Goal: Transaction & Acquisition: Purchase product/service

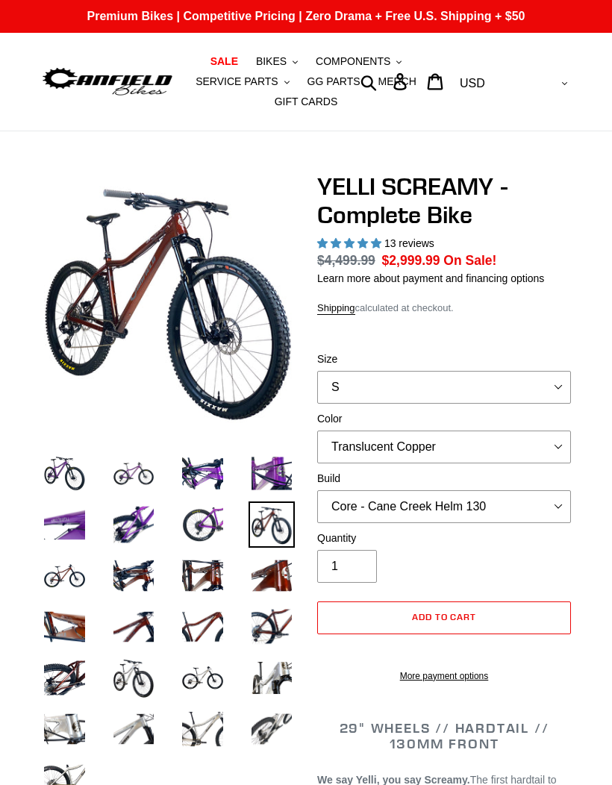
select select "highest-rating"
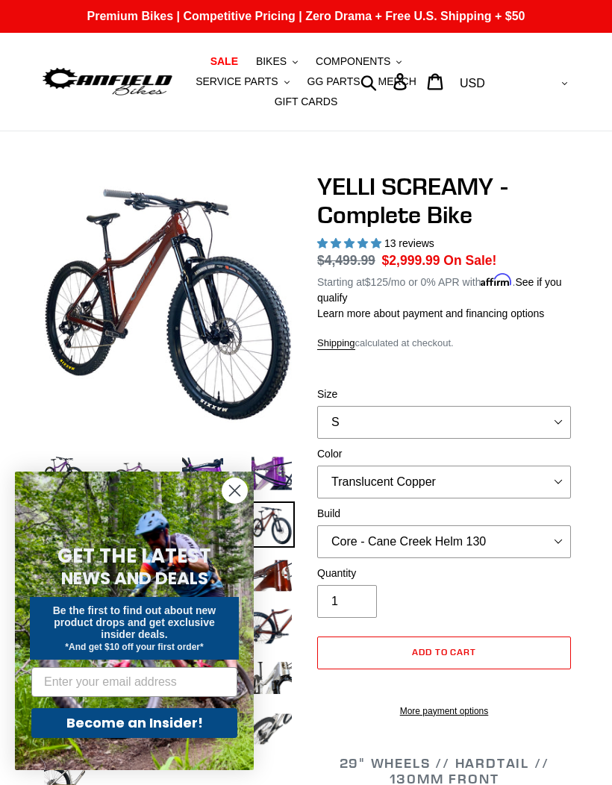
click at [289, 54] on button "BIKES .cls-1{fill:#231f20}" at bounding box center [276, 61] width 57 height 20
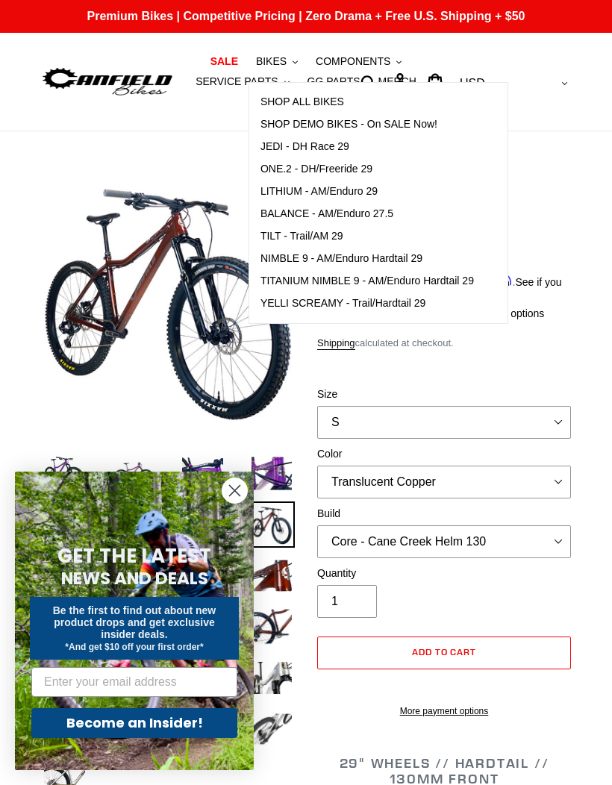
click at [304, 256] on span "NIMBLE 9 - AM/Enduro Hardtail 29" at bounding box center [341, 258] width 162 height 13
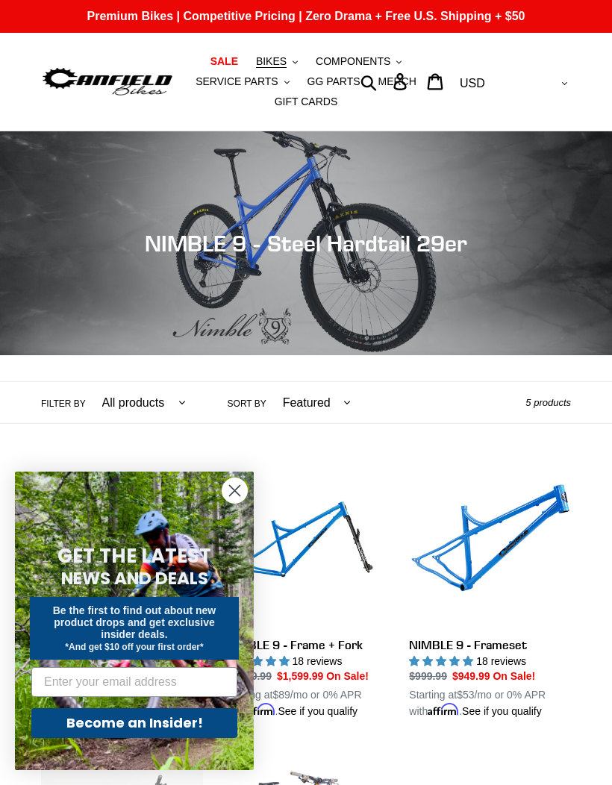
click at [245, 485] on circle "Close dialog" at bounding box center [234, 490] width 25 height 25
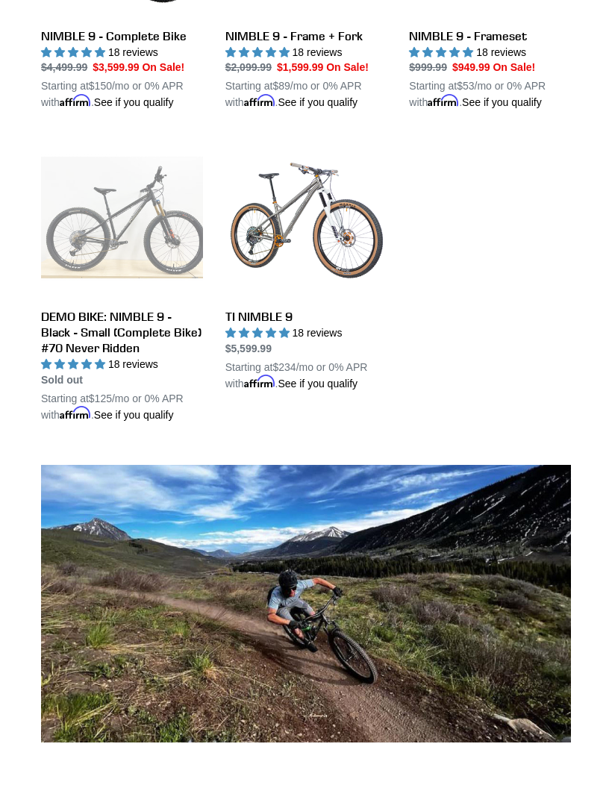
scroll to position [609, 0]
click at [269, 275] on link "TI NIMBLE 9" at bounding box center [306, 264] width 162 height 254
click at [278, 273] on link "TI NIMBLE 9" at bounding box center [306, 264] width 162 height 254
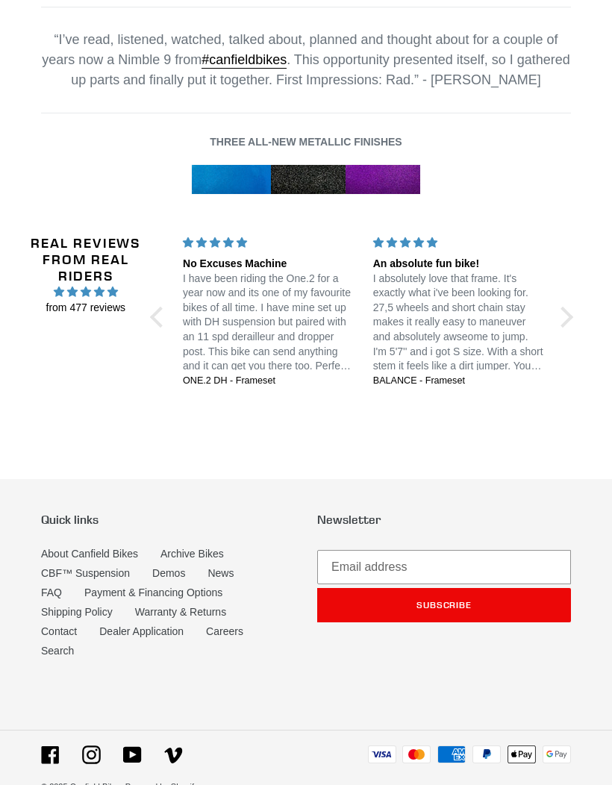
scroll to position [2073, 0]
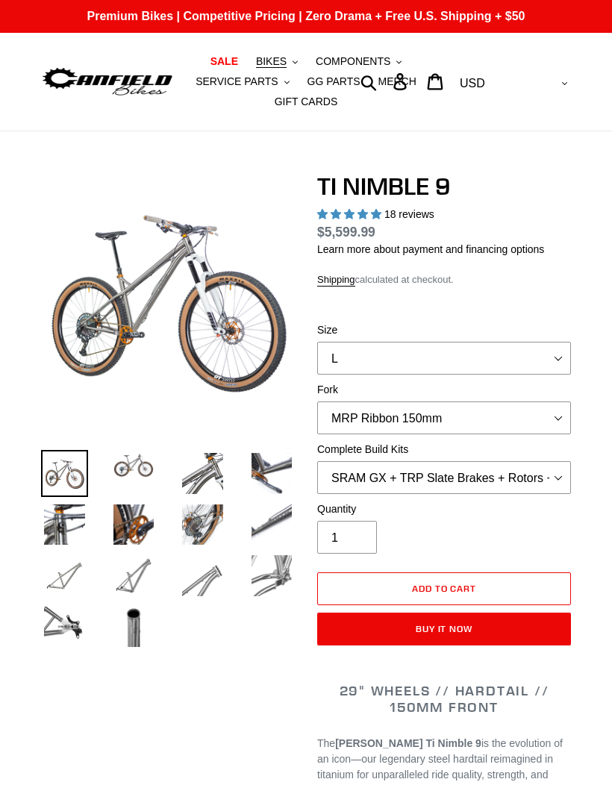
select select "highest-rating"
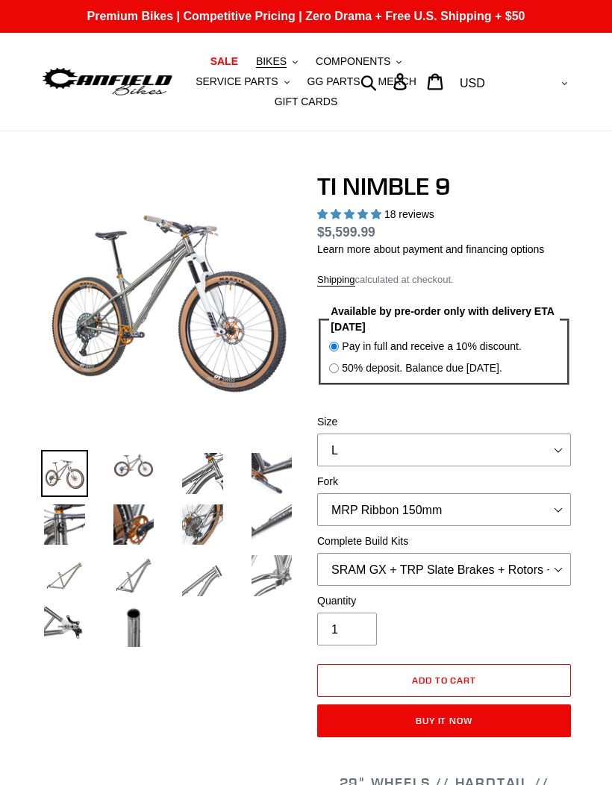
select select "highest-rating"
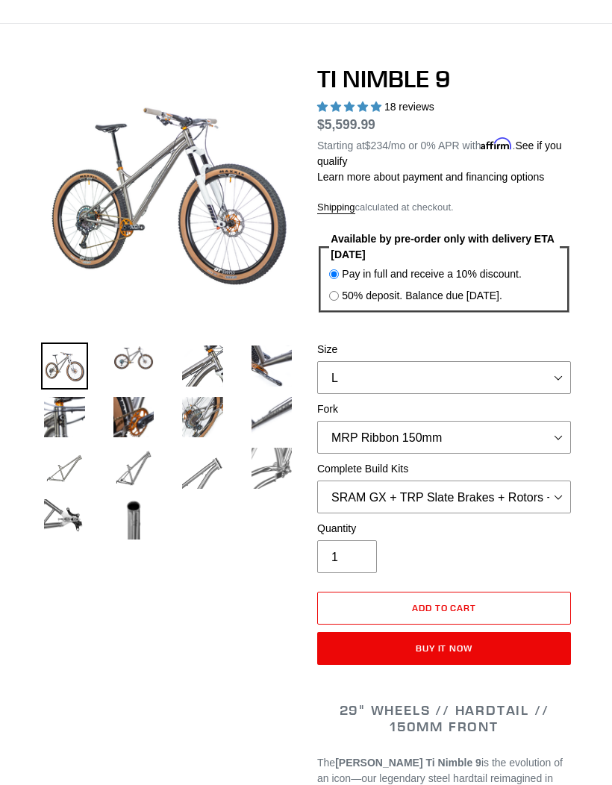
scroll to position [109, 0]
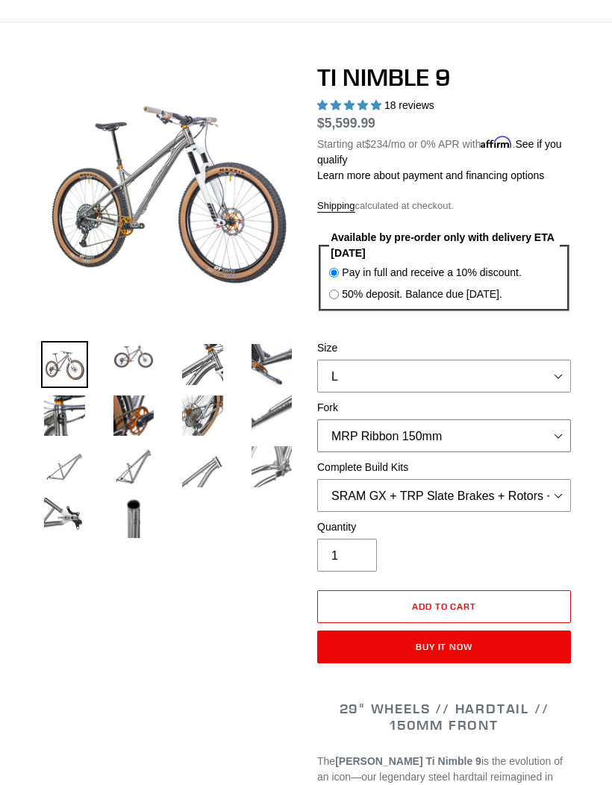
click at [530, 434] on select "MRP Ribbon 150mm RockShox Lyrik 150mm Fox Factory 36 150mm Cane Creek Helm 150m…" at bounding box center [444, 435] width 254 height 33
select select "Fox Factory 36 150mm"
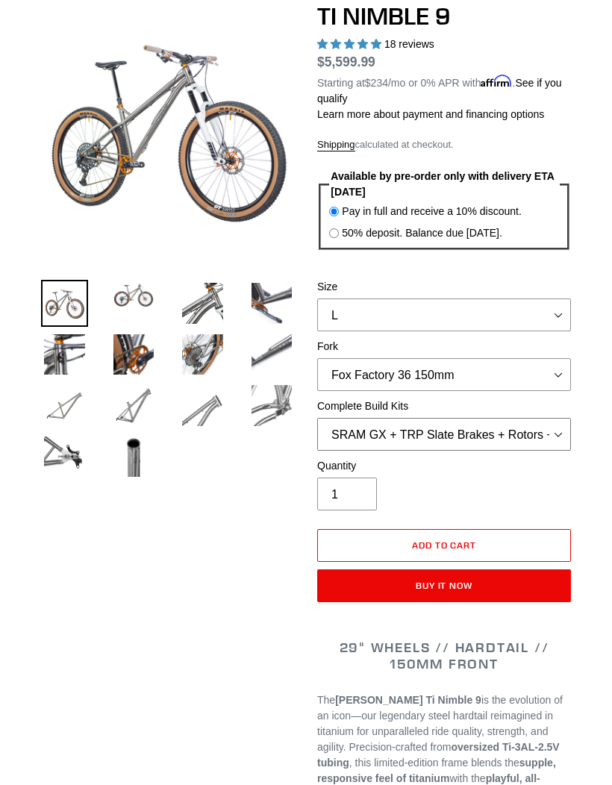
click at [544, 428] on select "SRAM GX + TRP Slate Brakes + Rotors + e13 LG-1 Wheels SHIMANO XT + SHIMANO brak…" at bounding box center [444, 434] width 254 height 33
click at [542, 434] on select "SRAM GX + TRP Slate Brakes + Rotors + e13 LG-1 Wheels SHIMANO XT + SHIMANO brak…" at bounding box center [444, 434] width 254 height 33
select select "SHIMANO XT + SHIMANO brakes + Rotors + e13 LG-1 Wheels"
click at [529, 310] on select "S M L XL / XXL (Specify at checkout)" at bounding box center [444, 314] width 254 height 33
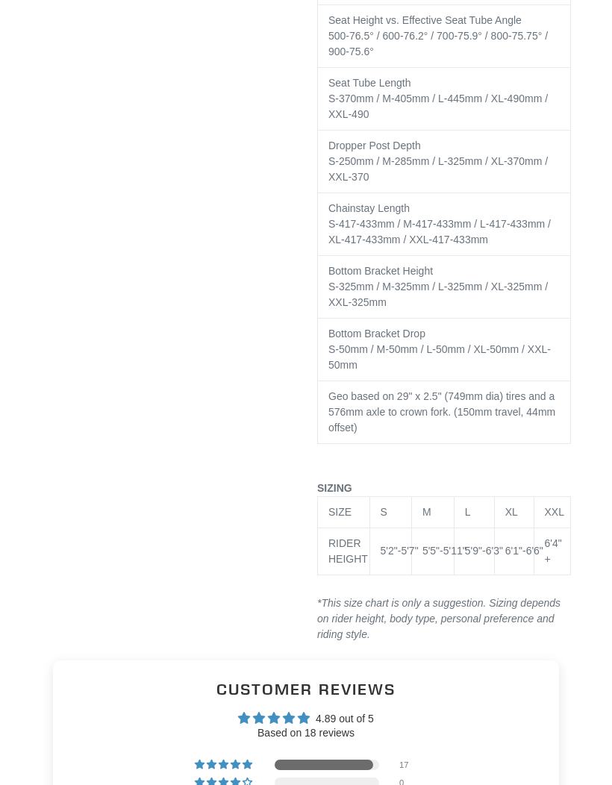
scroll to position [3880, 0]
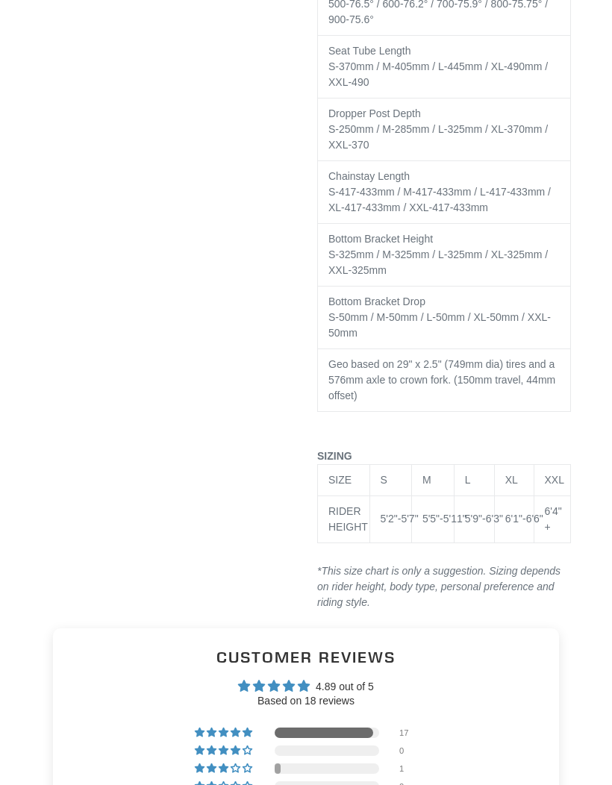
click at [487, 543] on td "5'9"-6'3"" at bounding box center [474, 519] width 40 height 47
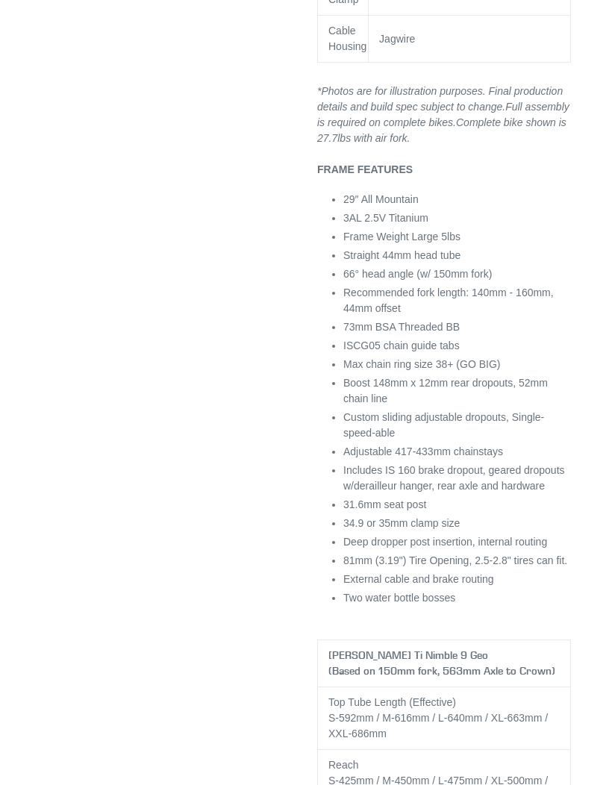
scroll to position [2583, 0]
